Goal: Transaction & Acquisition: Purchase product/service

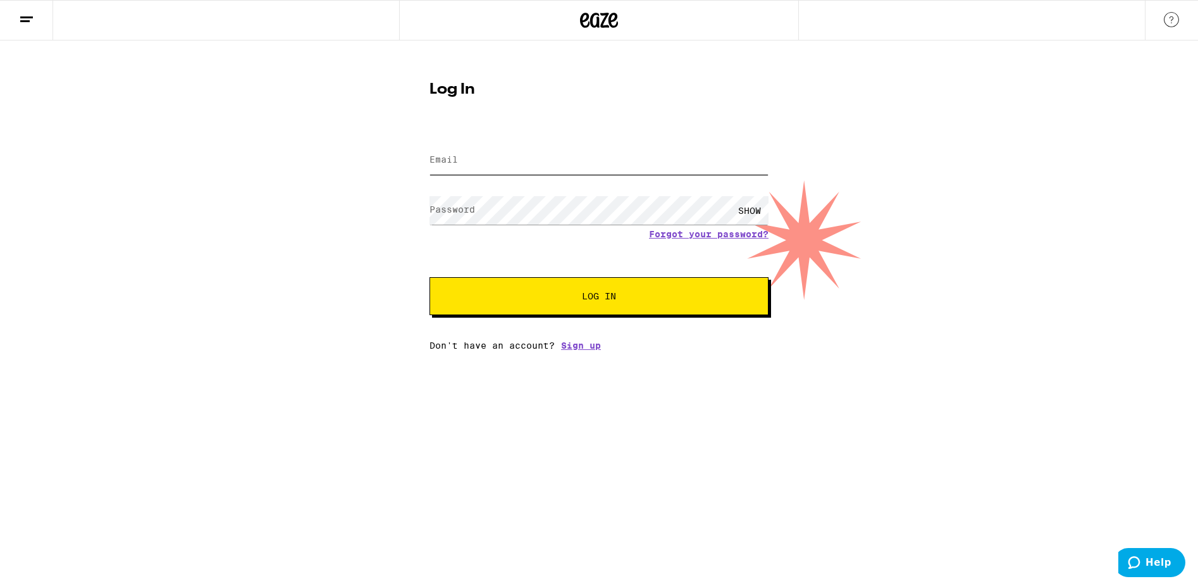
type input "[EMAIL_ADDRESS][DOMAIN_NAME]"
click at [593, 305] on button "Log In" at bounding box center [598, 296] width 339 height 38
